Goal: Information Seeking & Learning: Learn about a topic

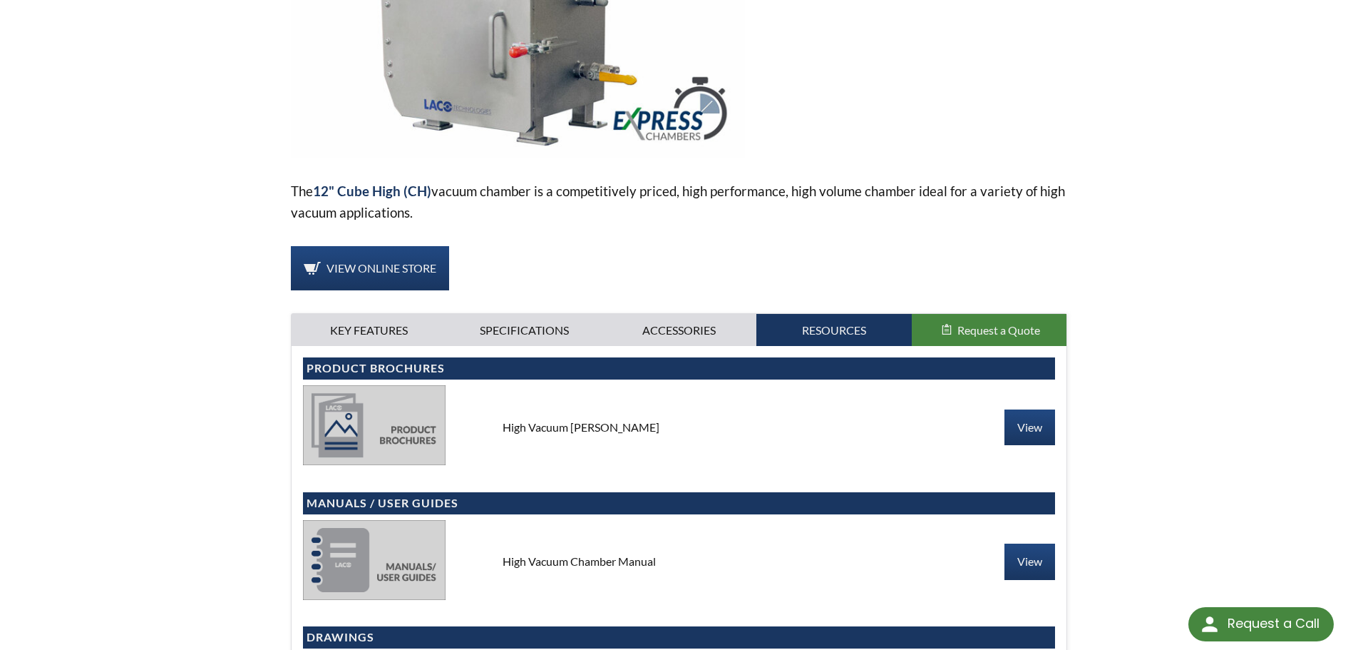
scroll to position [356, 0]
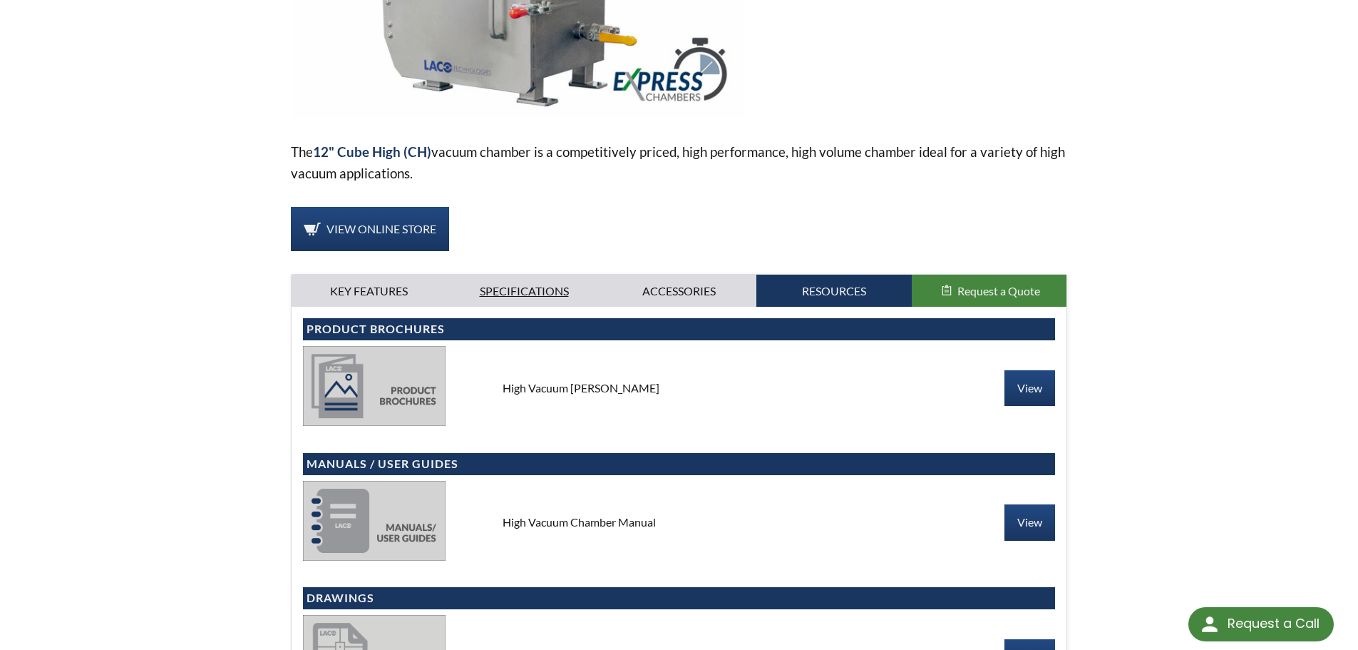
click at [506, 284] on link "Specifications" at bounding box center [523, 291] width 155 height 33
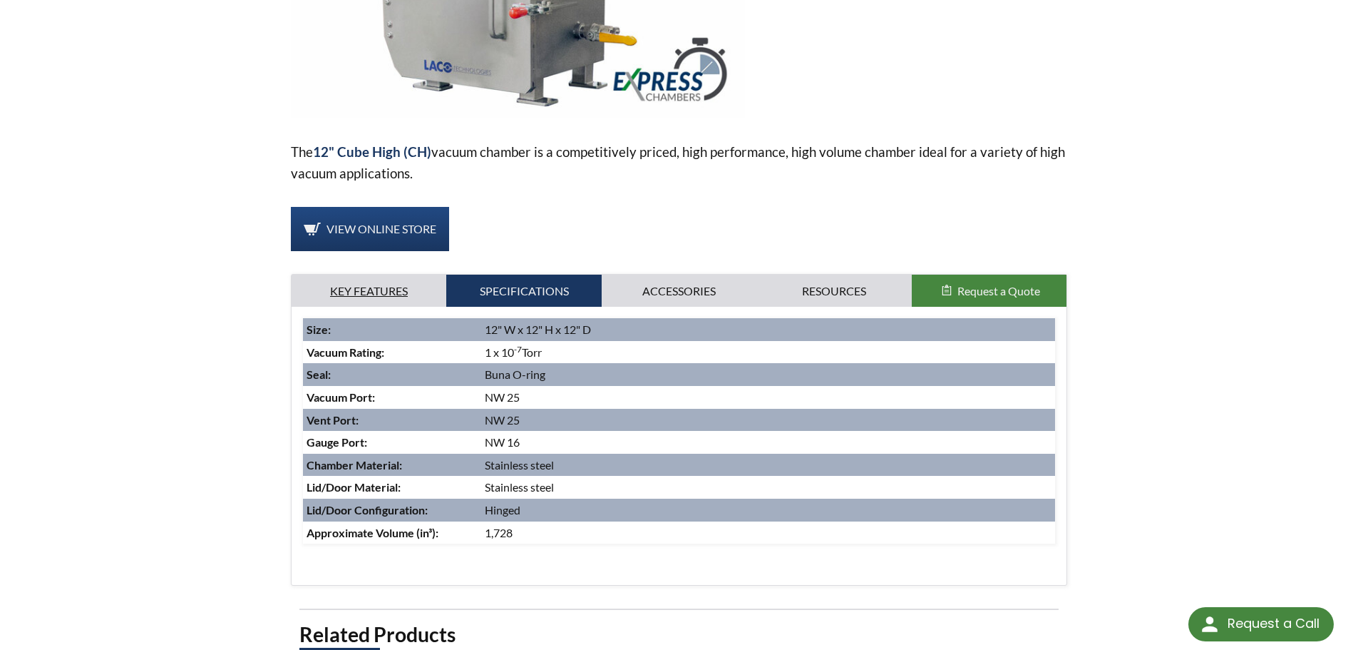
click at [401, 291] on link "Key Features" at bounding box center [369, 291] width 155 height 33
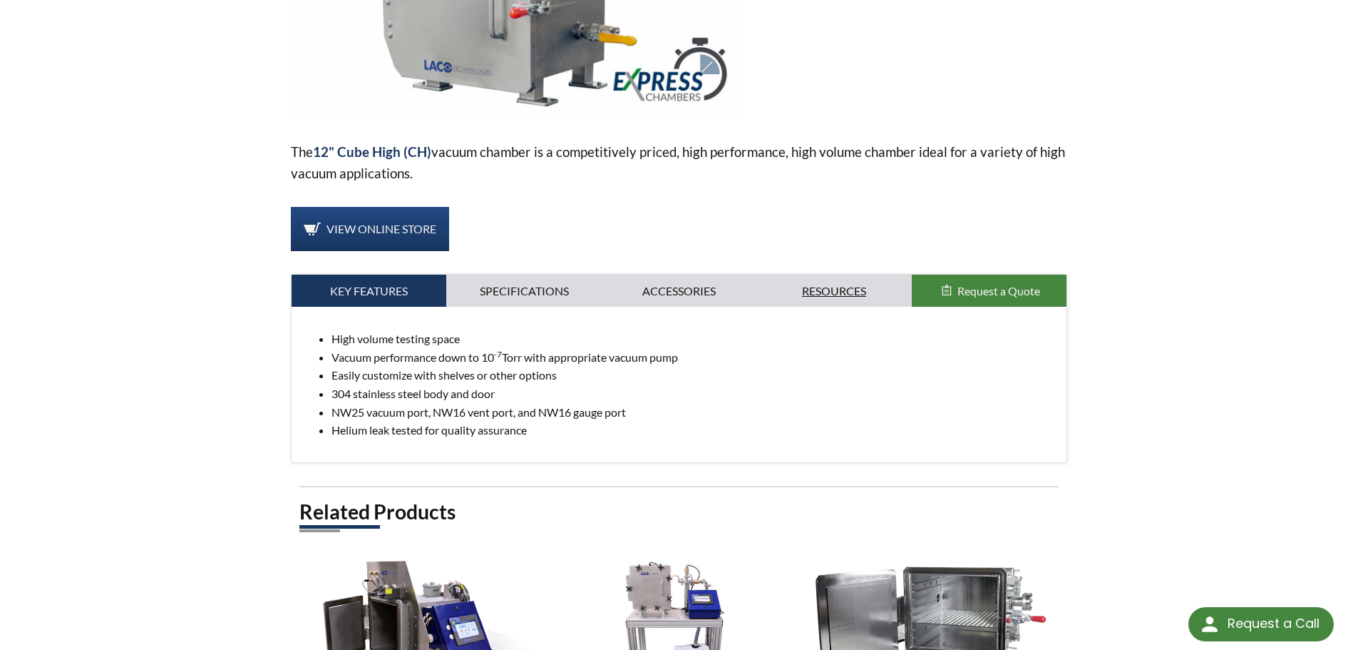
click at [846, 294] on link "Resources" at bounding box center [833, 291] width 155 height 33
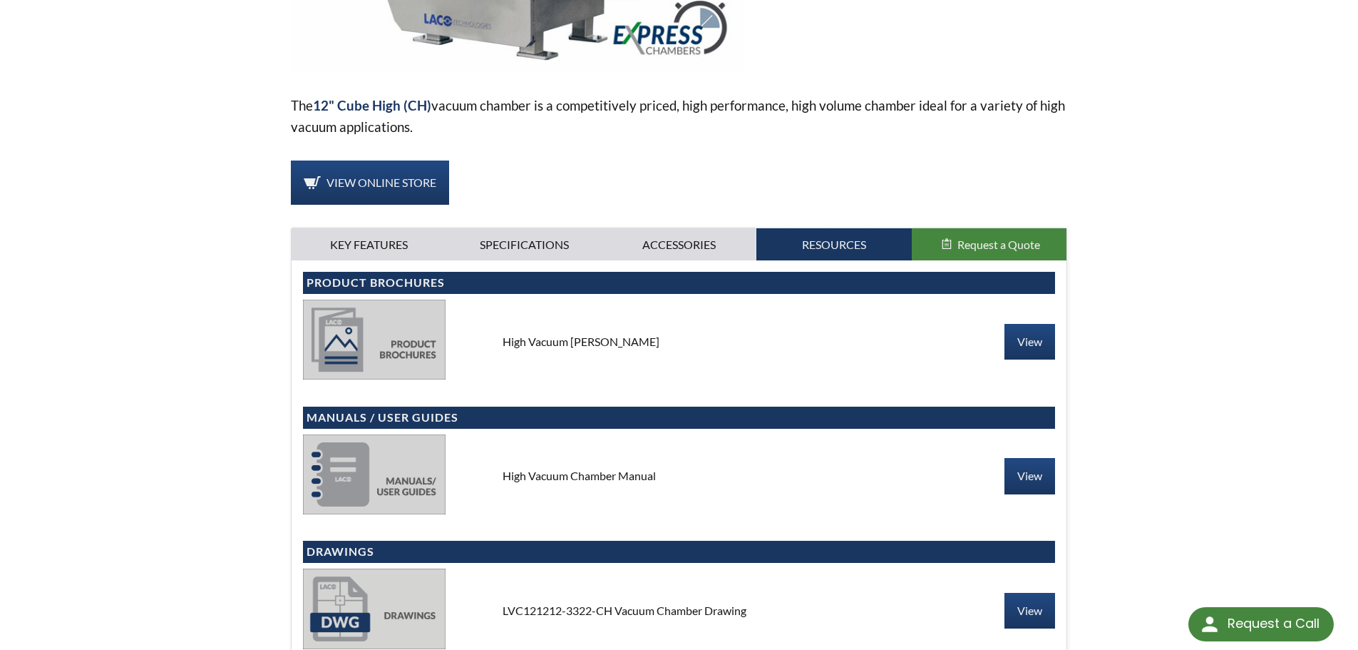
scroll to position [428, 0]
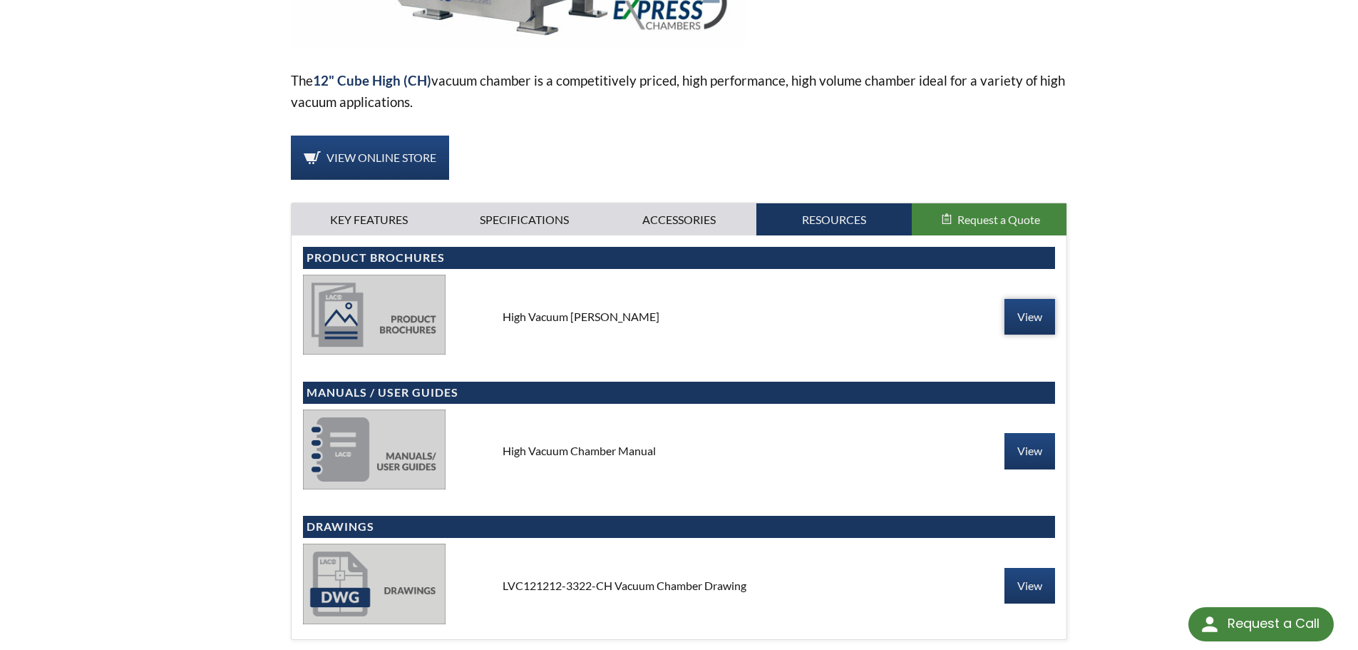
click at [1034, 311] on link "View" at bounding box center [1030, 317] width 51 height 36
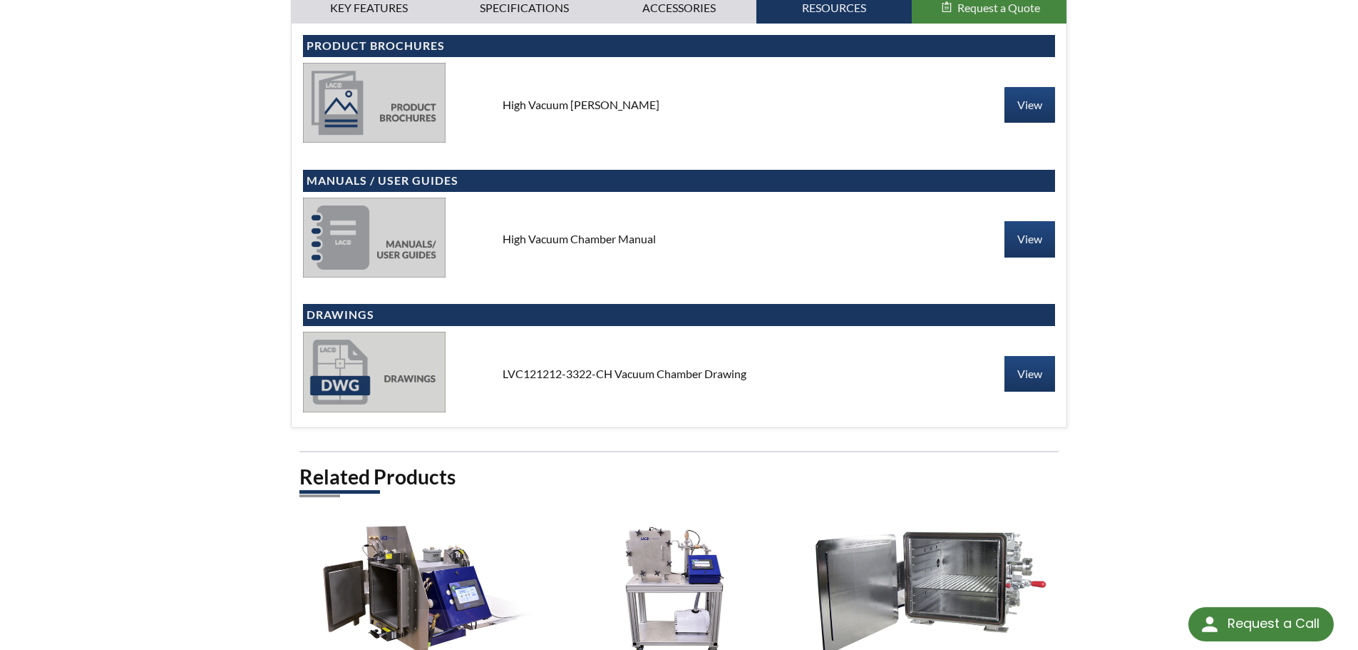
scroll to position [642, 0]
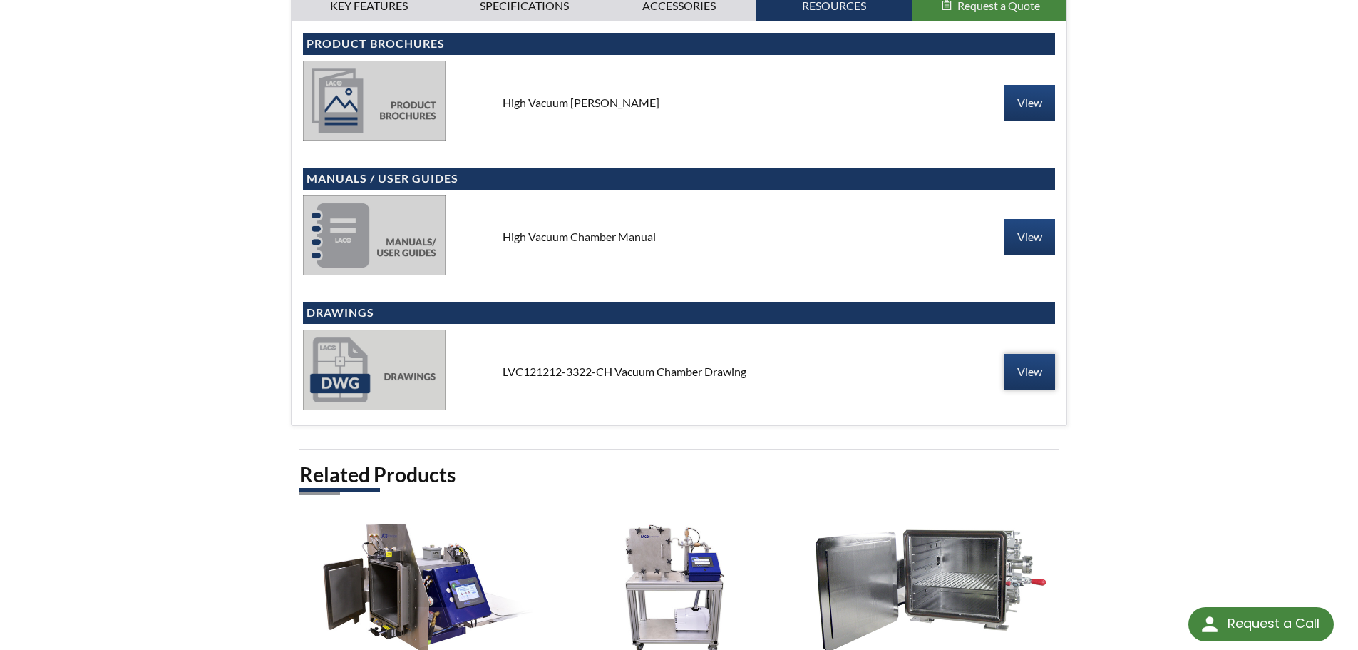
click at [1034, 369] on link "View" at bounding box center [1030, 372] width 51 height 36
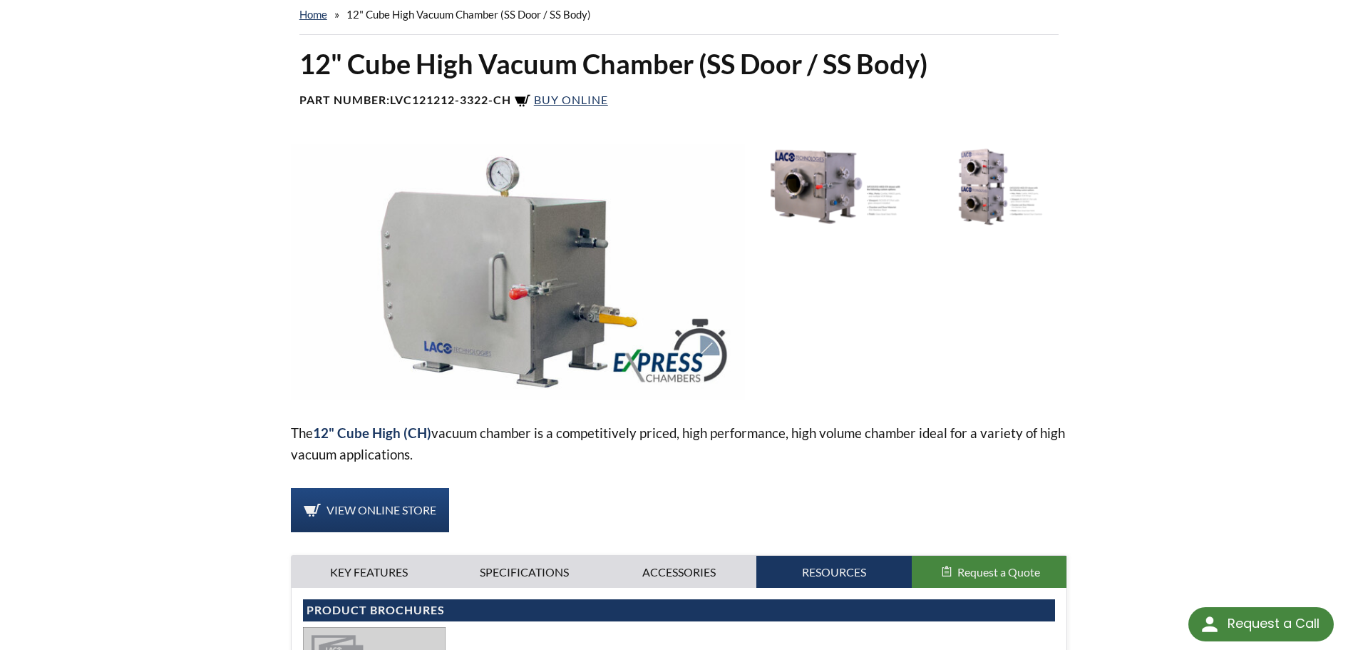
scroll to position [0, 0]
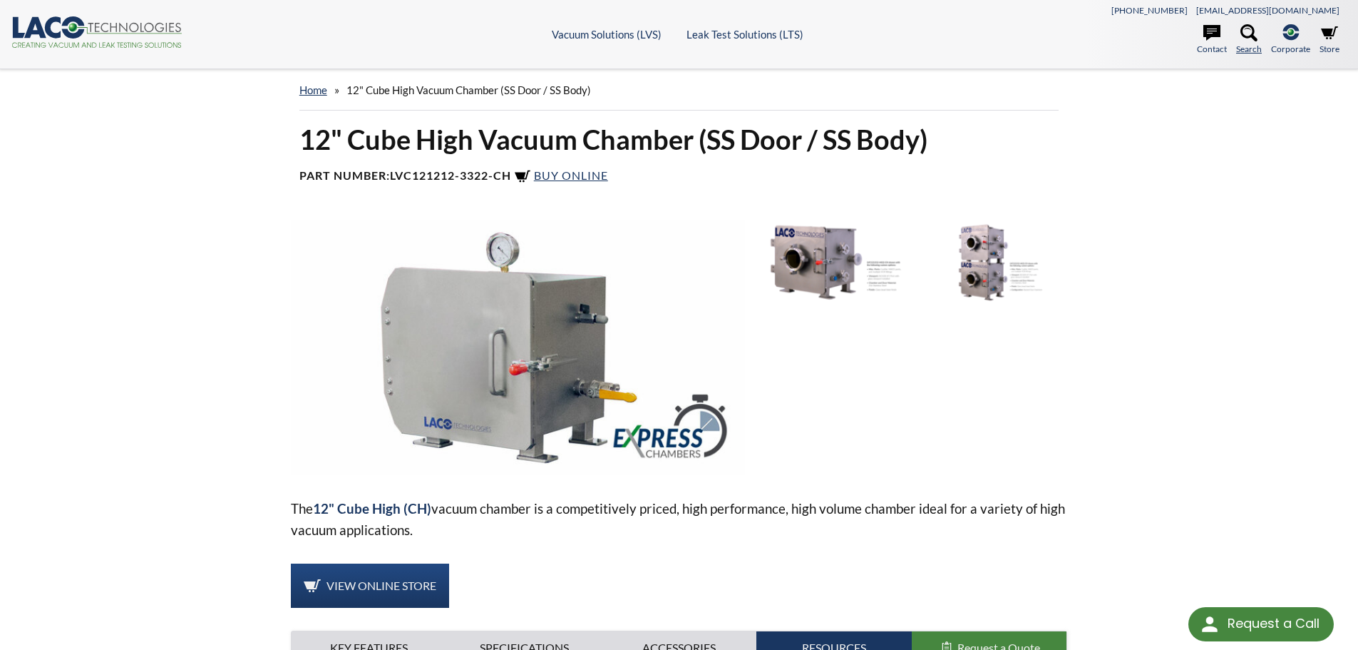
click at [1244, 40] on icon at bounding box center [1249, 32] width 17 height 17
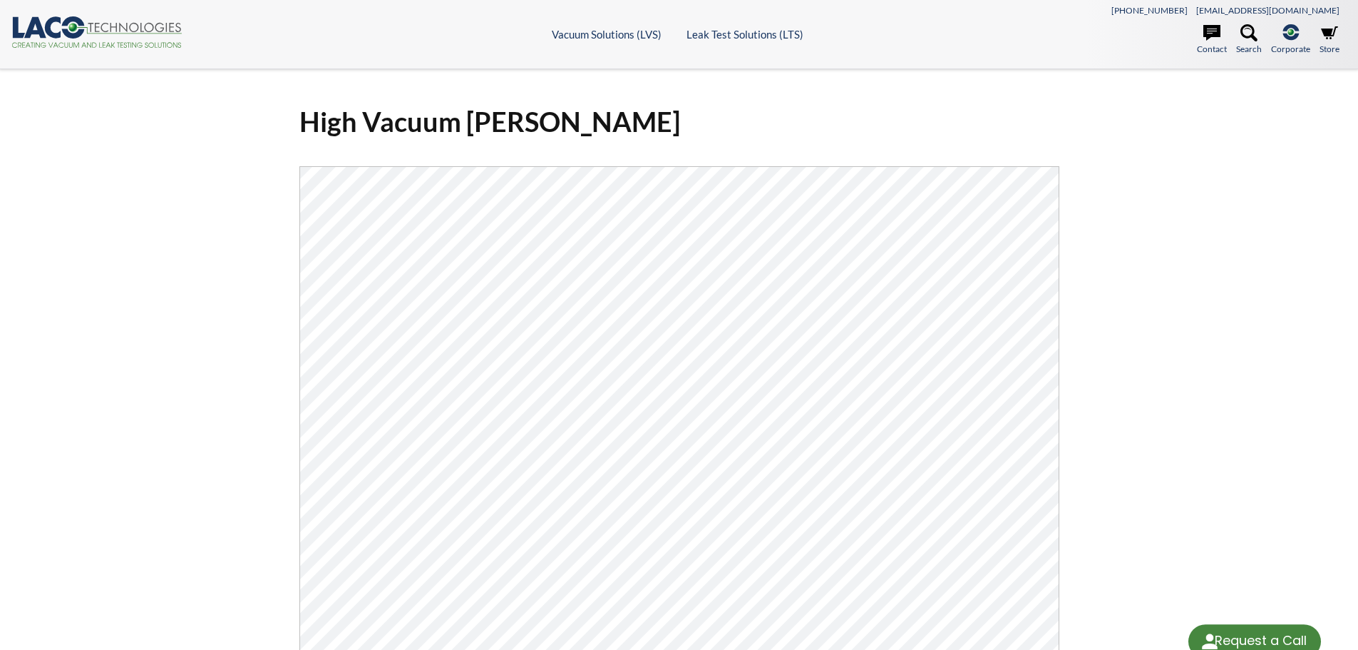
select select "Language Translate Widget"
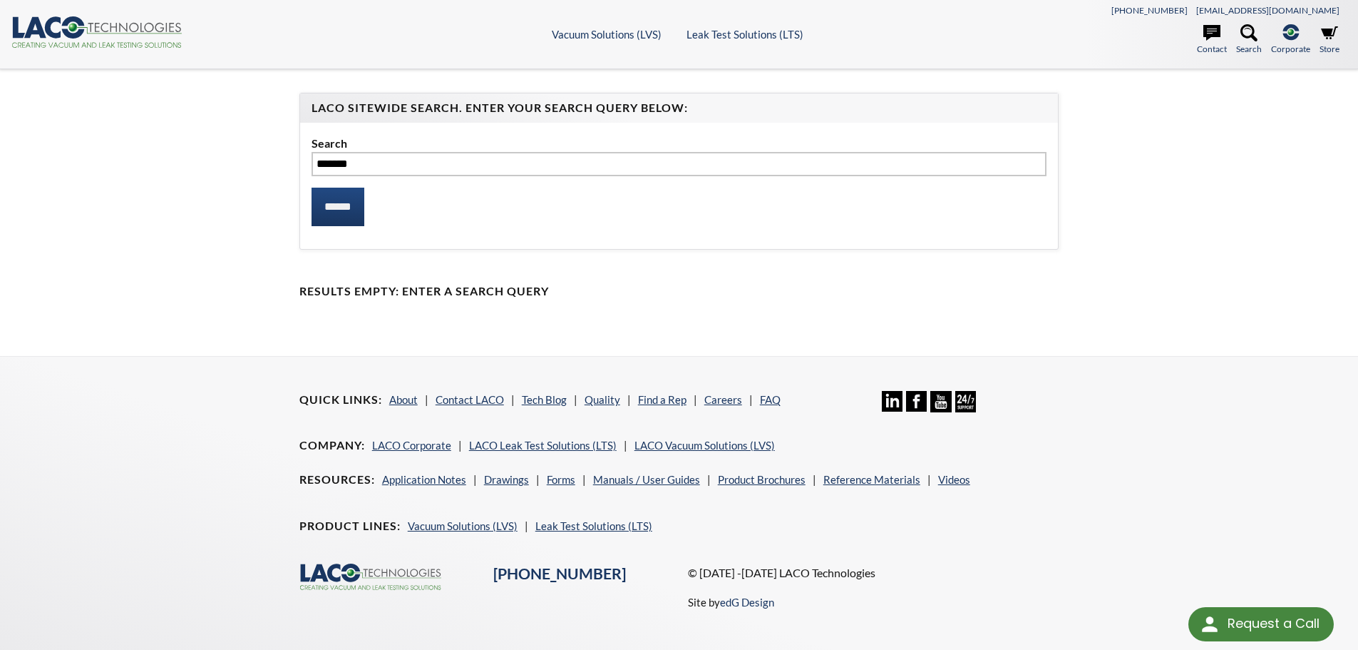
type input "**********"
click at [342, 206] on input "******" at bounding box center [338, 207] width 53 height 39
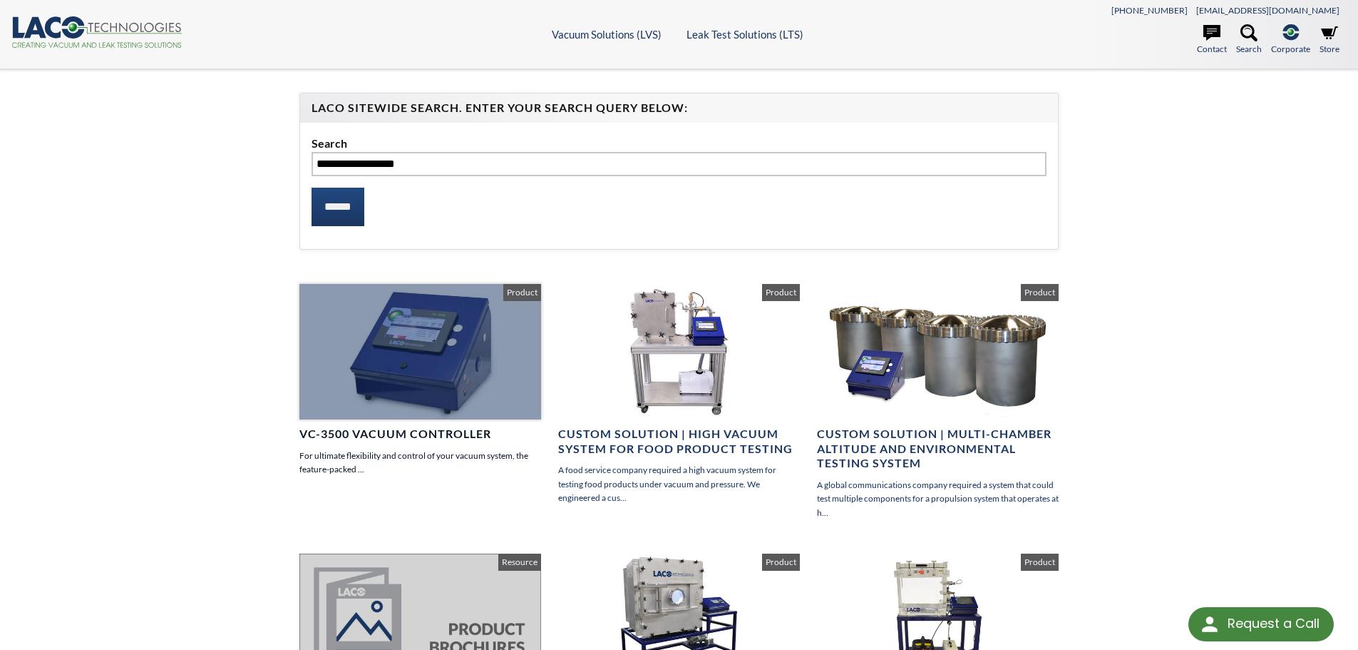
click at [402, 434] on h4 "VC-3500 Vacuum Controller" at bounding box center [420, 433] width 242 height 15
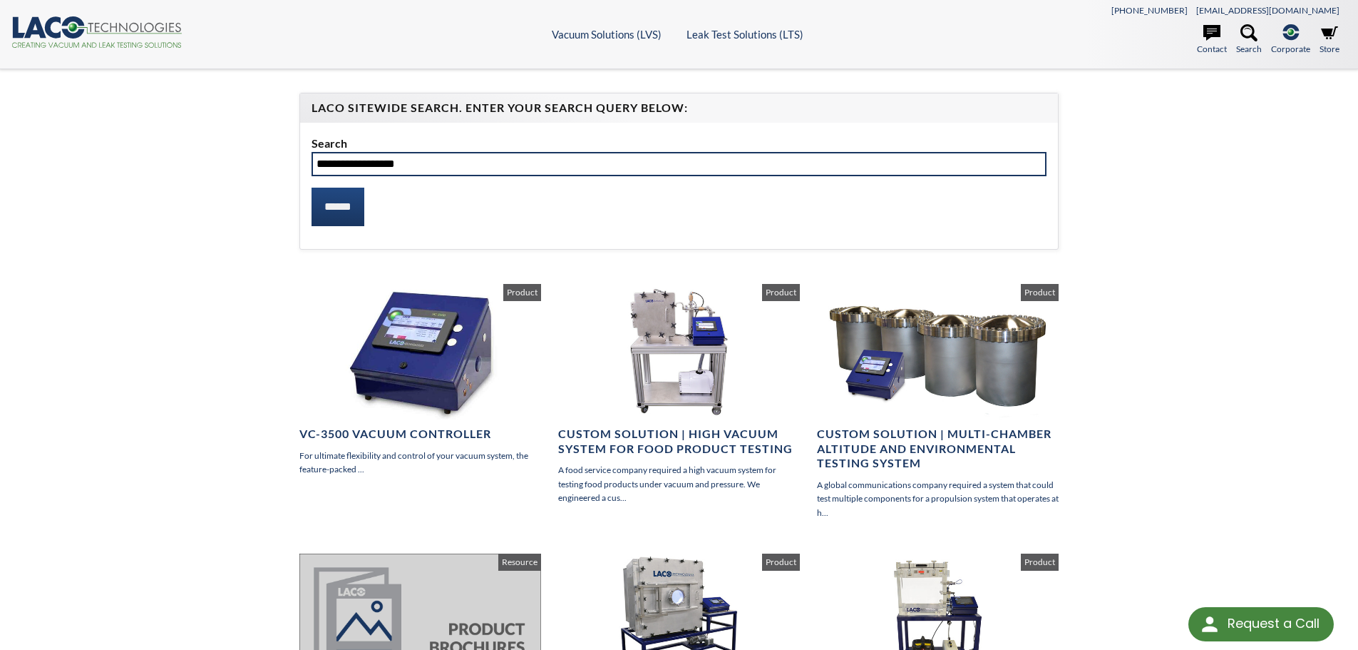
click at [337, 165] on input "**********" at bounding box center [680, 164] width 736 height 24
type input "**********"
click at [312, 188] on input "******" at bounding box center [338, 207] width 53 height 39
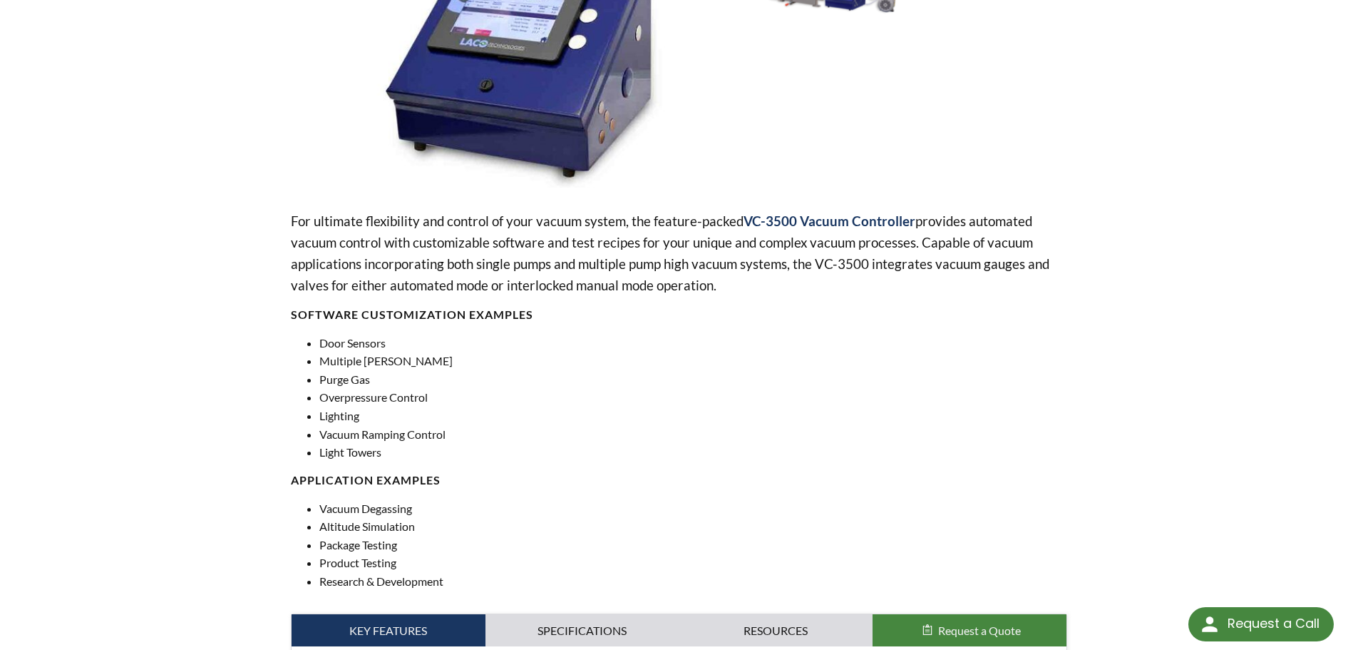
scroll to position [642, 0]
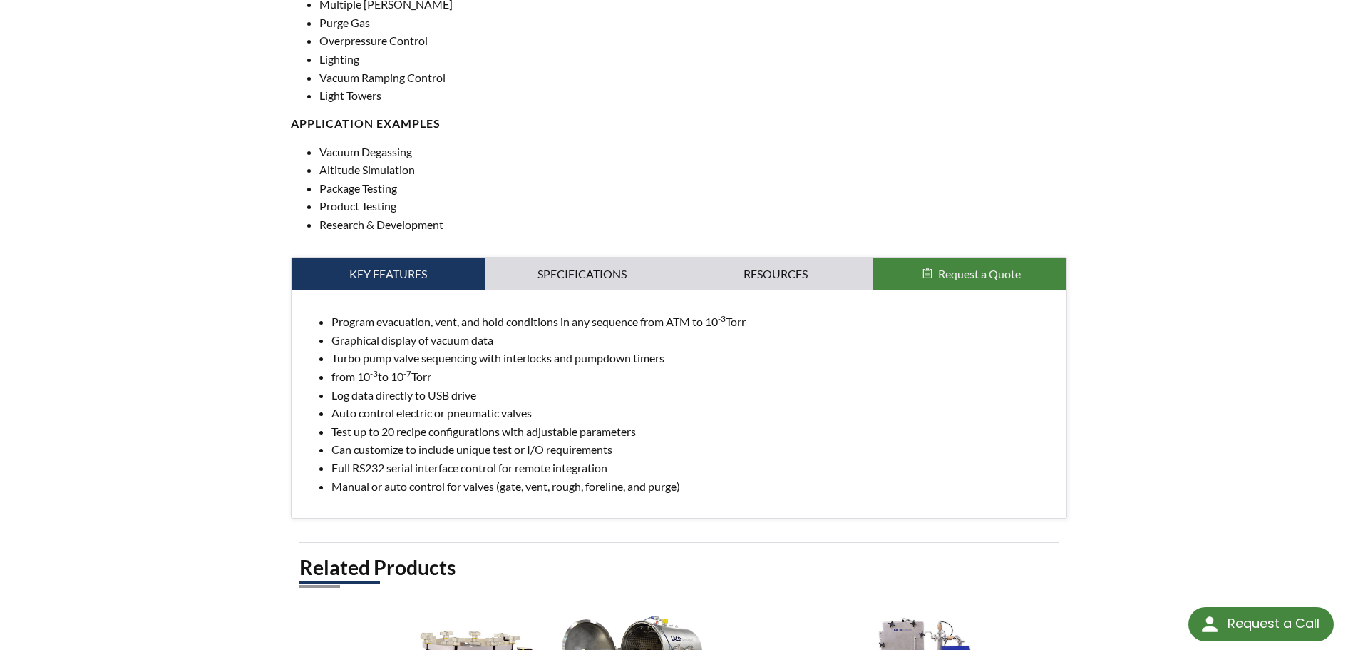
click at [953, 272] on span "Request a Quote" at bounding box center [979, 274] width 83 height 14
click at [776, 275] on link "Resources" at bounding box center [776, 273] width 194 height 33
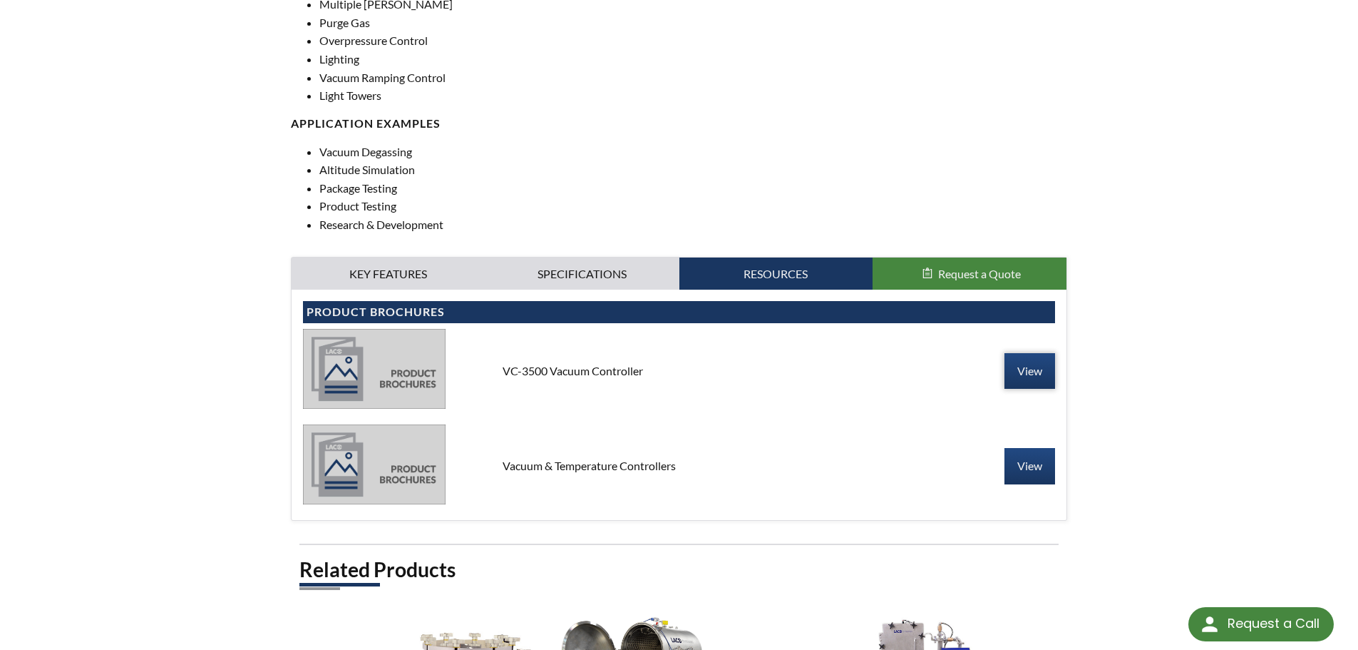
click at [1025, 369] on link "View" at bounding box center [1030, 371] width 51 height 36
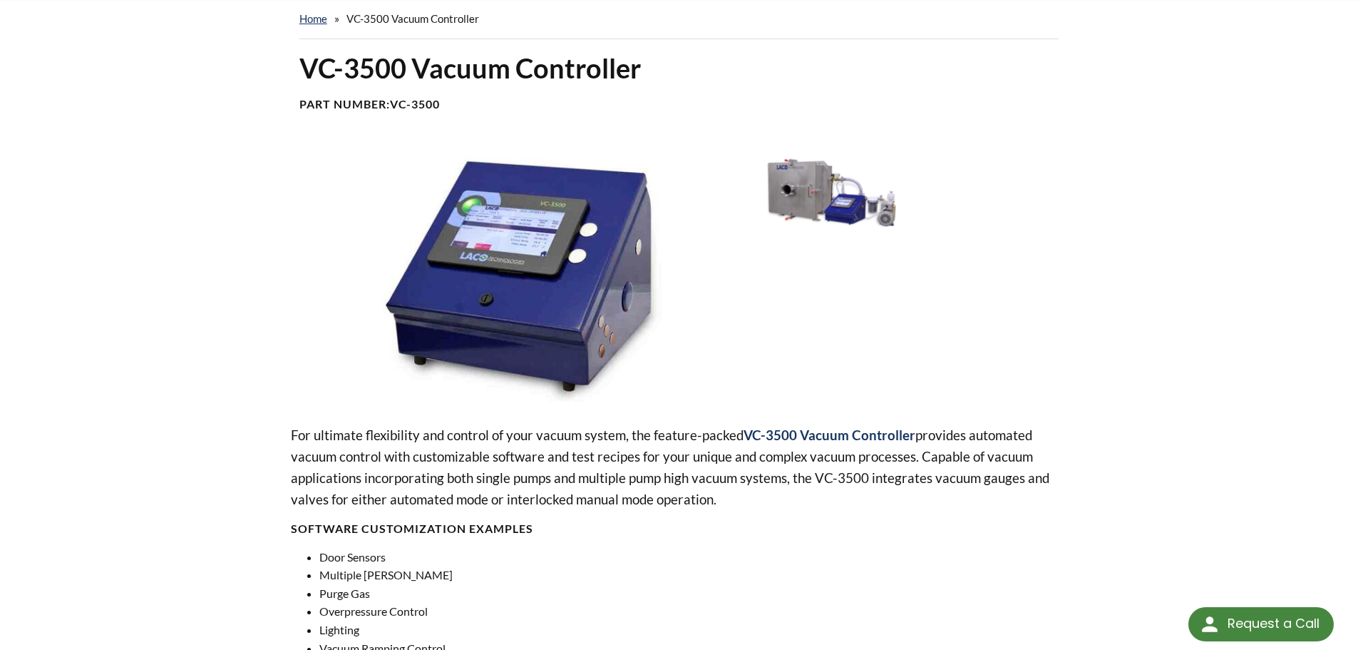
scroll to position [0, 0]
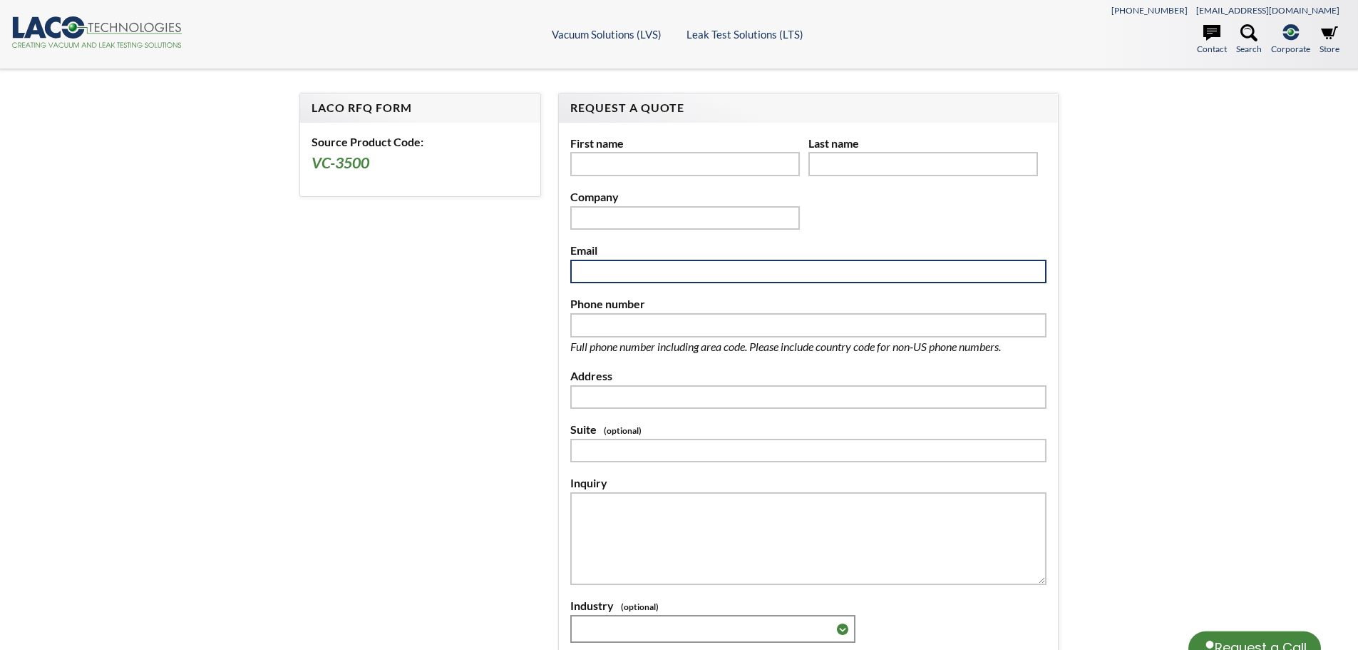
drag, startPoint x: 0, startPoint y: 0, endPoint x: 811, endPoint y: 269, distance: 854.1
click at [811, 269] on input "text" at bounding box center [808, 272] width 476 height 24
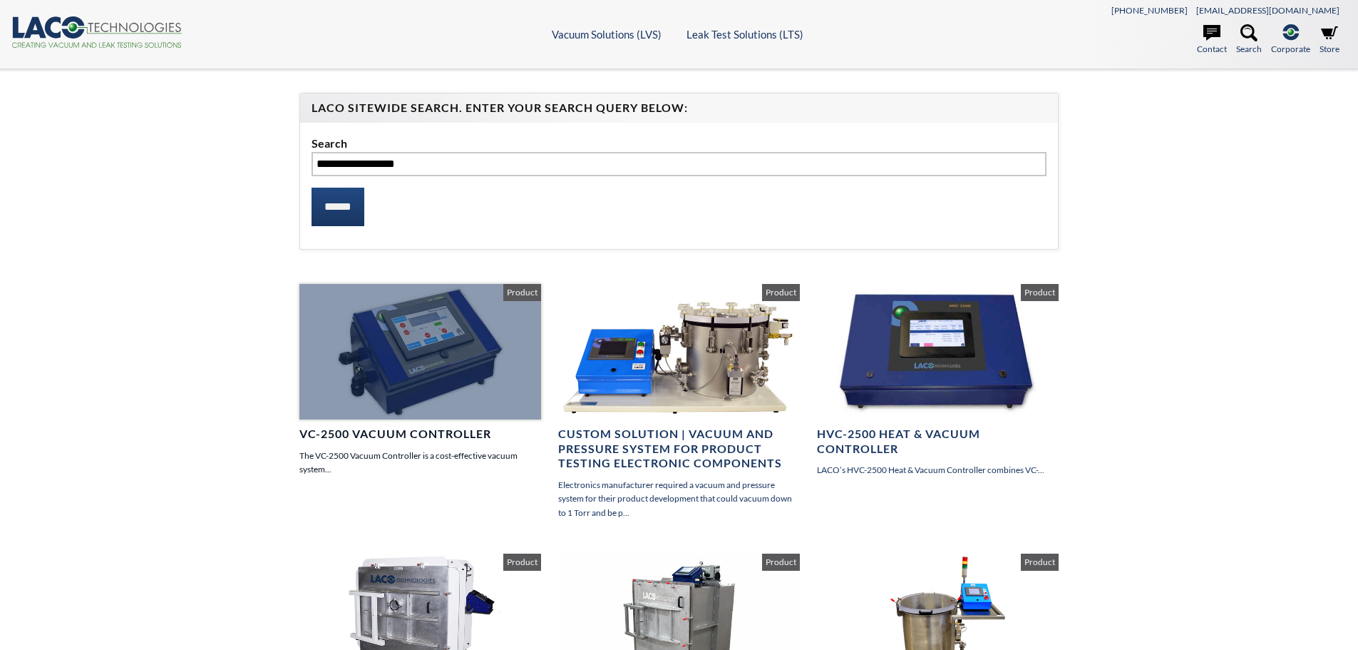
select select "Language Translate Widget"
click at [425, 353] on div at bounding box center [420, 351] width 242 height 135
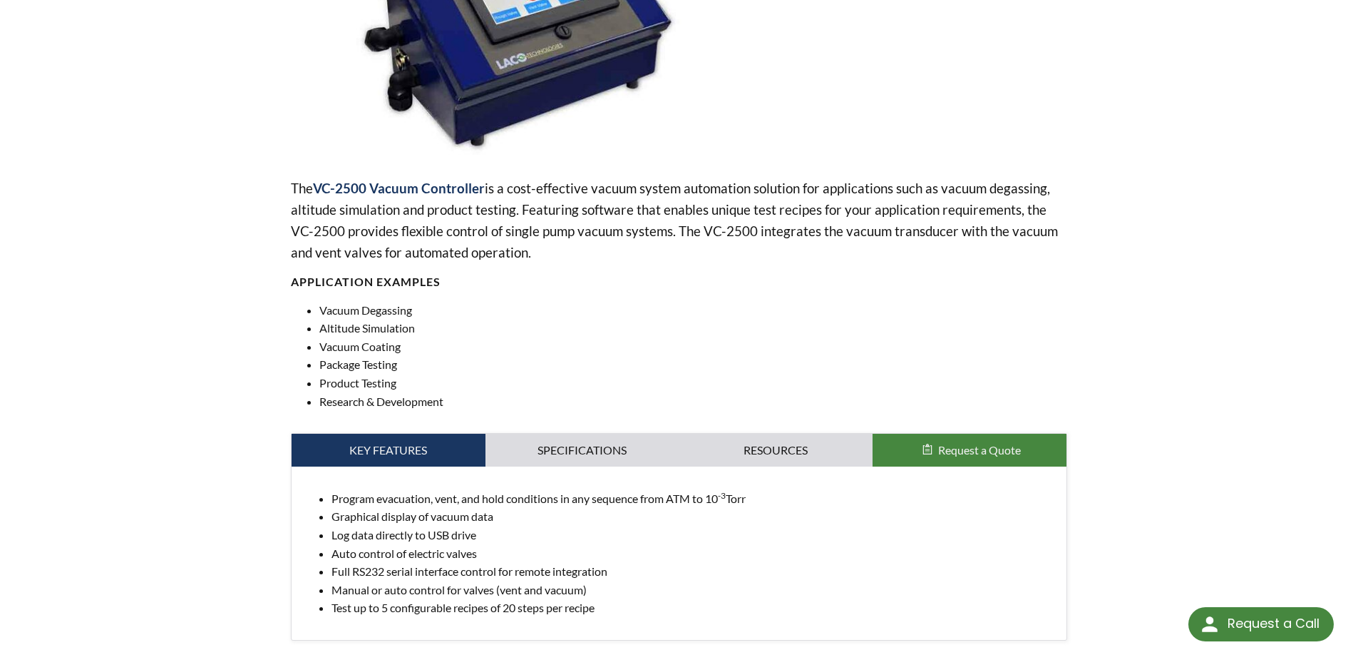
scroll to position [428, 0]
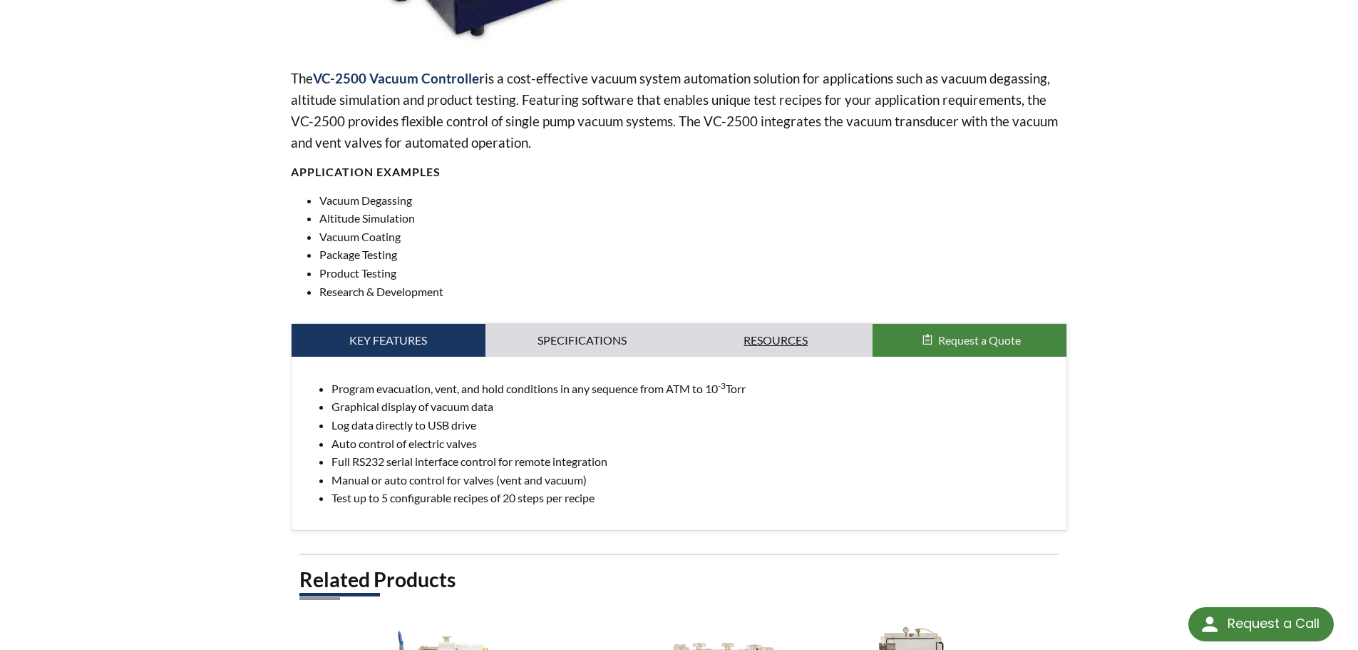
click at [749, 334] on link "Resources" at bounding box center [776, 340] width 194 height 33
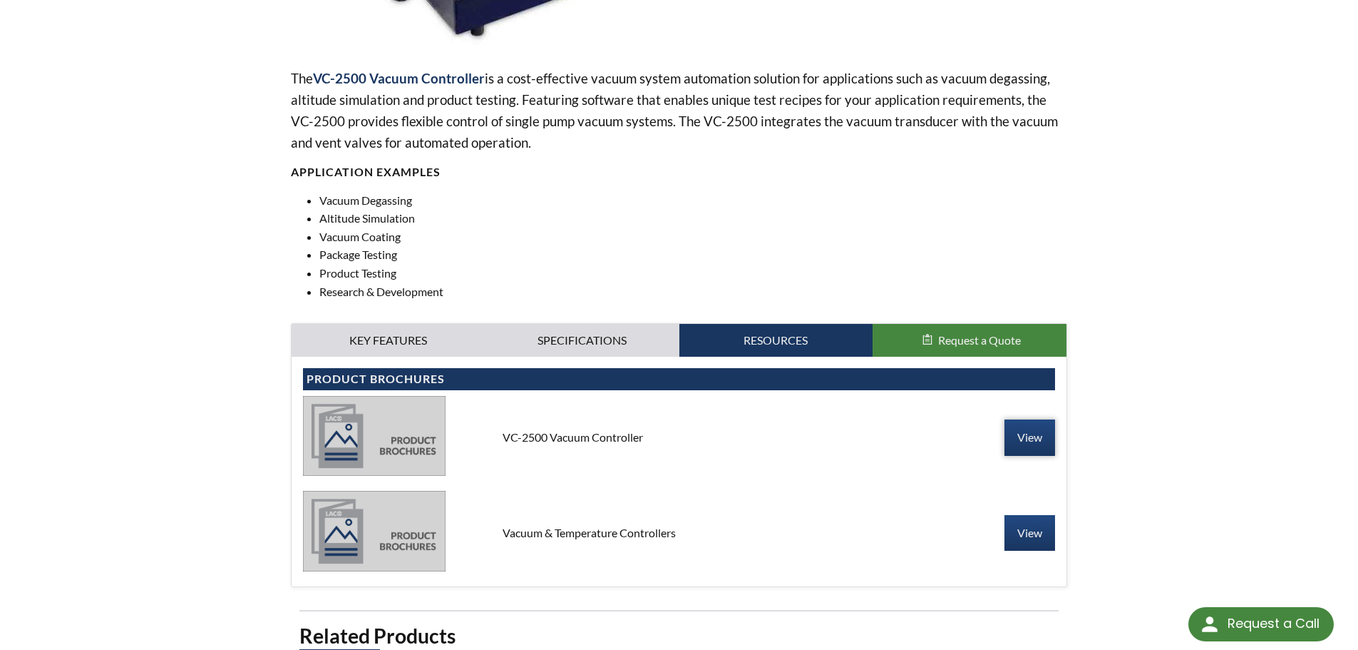
click at [1036, 431] on link "View" at bounding box center [1030, 437] width 51 height 36
